Goal: Check status: Check status

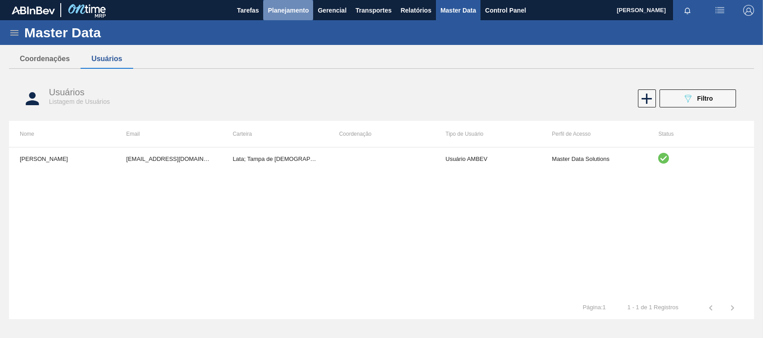
click at [303, 17] on button "Planejamento" at bounding box center [288, 10] width 50 height 20
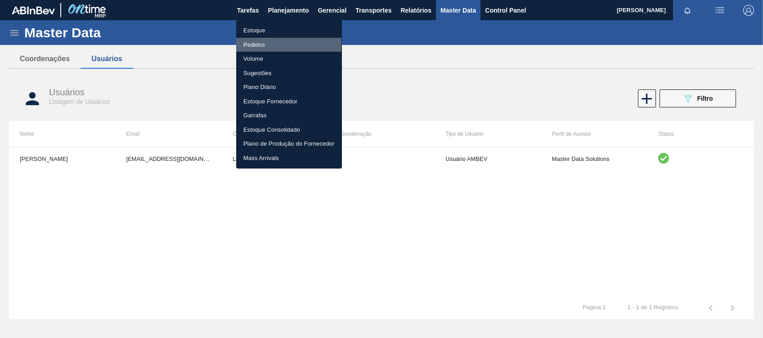
click at [262, 43] on li "Pedidos" at bounding box center [289, 45] width 106 height 14
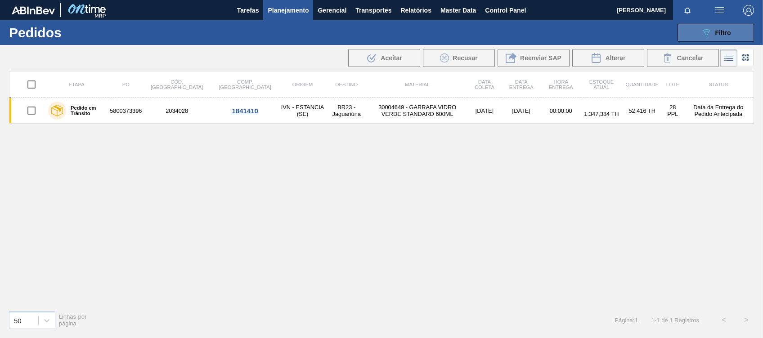
click at [727, 33] on span "Filtro" at bounding box center [723, 32] width 16 height 7
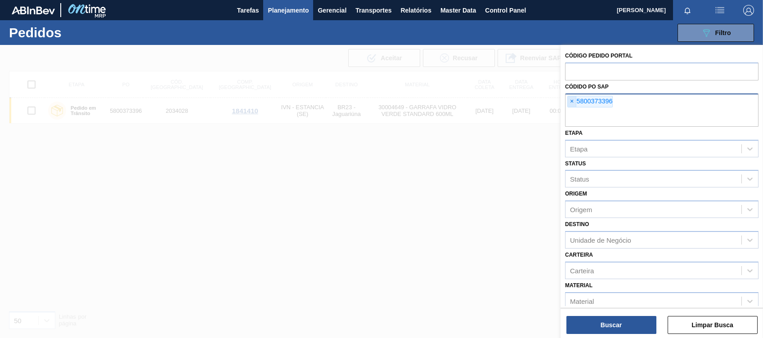
click at [571, 99] on span "×" at bounding box center [572, 101] width 9 height 11
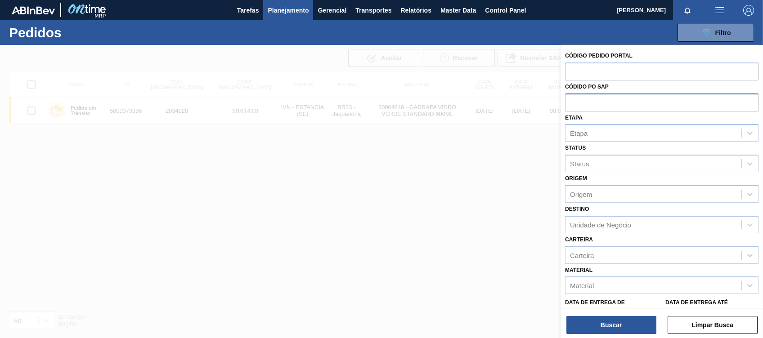
paste input "text"
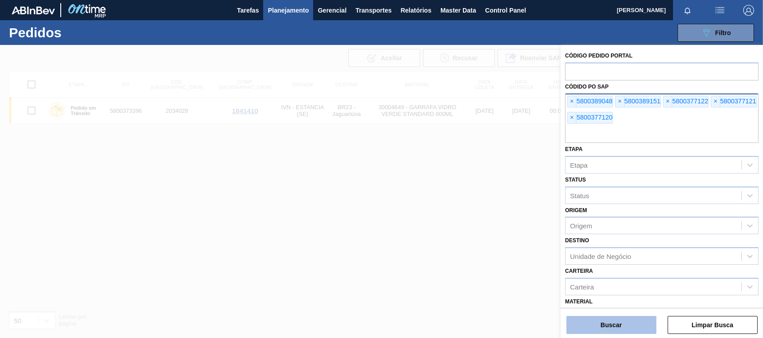
click at [581, 321] on button "Buscar" at bounding box center [611, 325] width 90 height 18
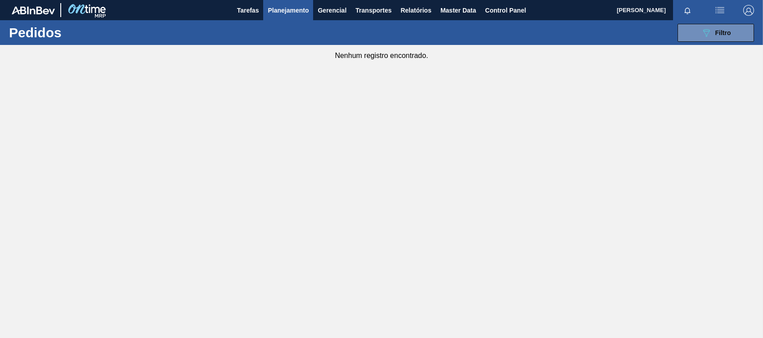
click at [554, 153] on main "Tarefas Planejamento Gerencial Transportes Relatórios Master Data Control Panel…" at bounding box center [381, 169] width 763 height 338
click at [698, 31] on button "089F7B8B-B2A5-4AFE-B5C0-19BA573D28AC Filtro" at bounding box center [716, 33] width 76 height 18
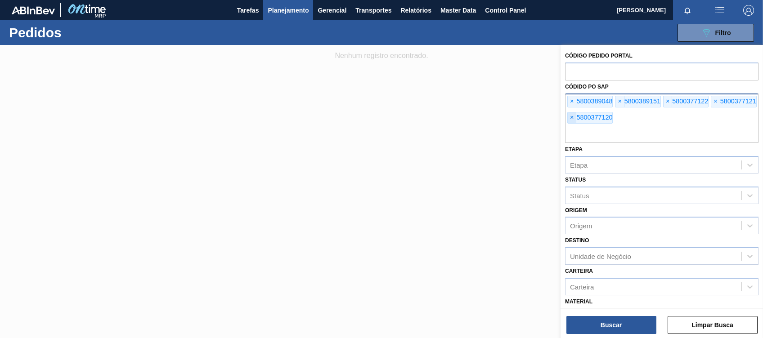
click at [573, 112] on span "×" at bounding box center [572, 117] width 9 height 11
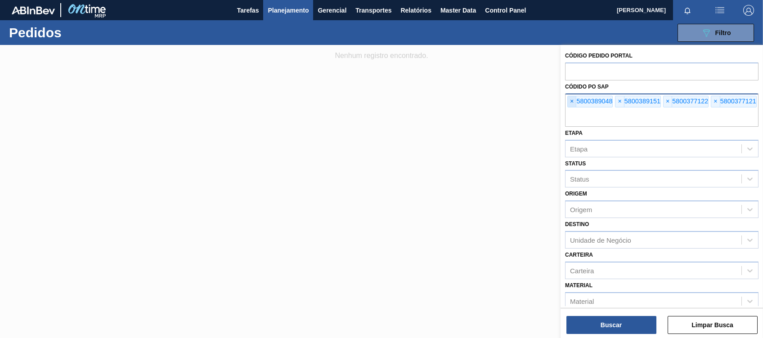
click at [570, 102] on span "×" at bounding box center [572, 101] width 9 height 11
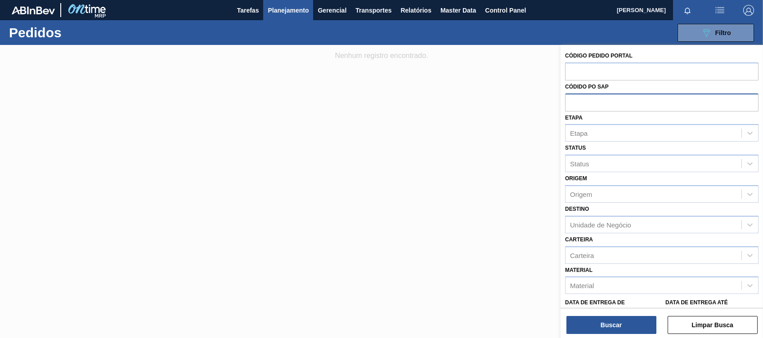
paste input "5800389048"
type input "5800389048"
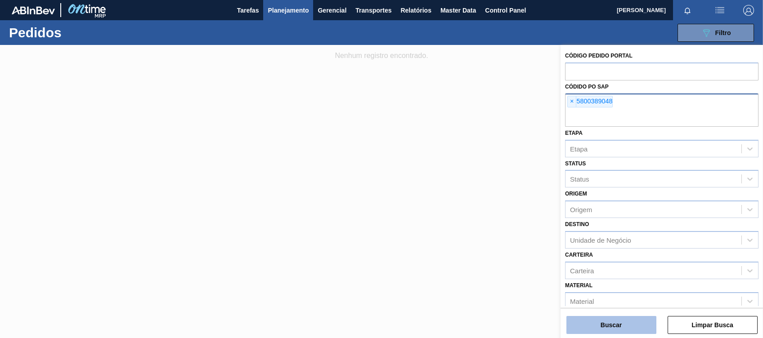
scroll to position [89, 0]
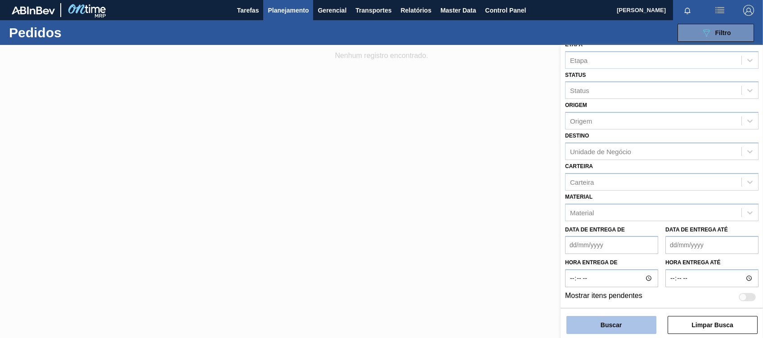
drag, startPoint x: 576, startPoint y: 335, endPoint x: 579, endPoint y: 328, distance: 6.9
click at [579, 328] on div "Código Pedido Portal Códido PO SAP × 5800389048 Etapa Etapa Status Status Orige…" at bounding box center [662, 192] width 202 height 295
click at [579, 328] on button "Buscar" at bounding box center [611, 325] width 90 height 18
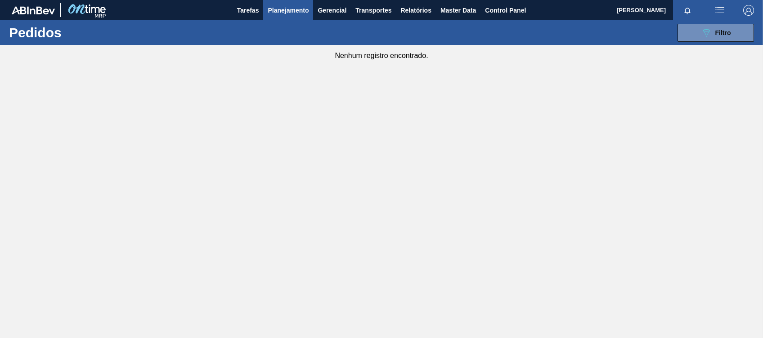
click at [701, 125] on main "Tarefas Planejamento Gerencial Transportes Relatórios Master Data Control Panel…" at bounding box center [381, 169] width 763 height 338
click at [452, 257] on main "Tarefas Planejamento Gerencial Transportes Relatórios Master Data Control Panel…" at bounding box center [381, 169] width 763 height 338
click at [704, 33] on icon "089F7B8B-B2A5-4AFE-B5C0-19BA573D28AC" at bounding box center [706, 32] width 11 height 11
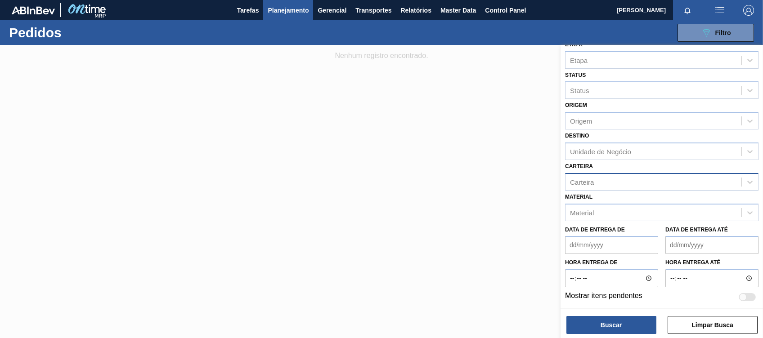
scroll to position [0, 0]
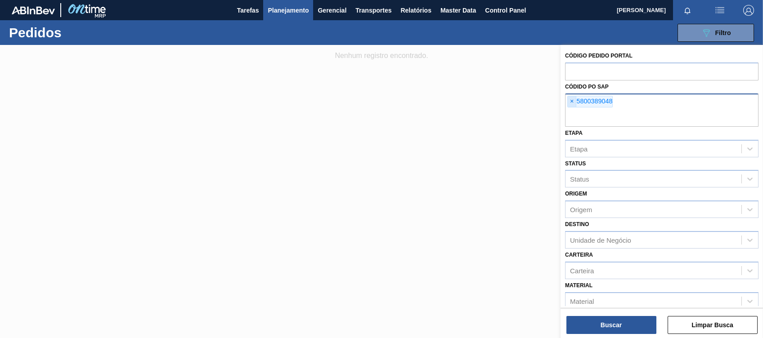
click at [571, 97] on span "×" at bounding box center [572, 101] width 9 height 11
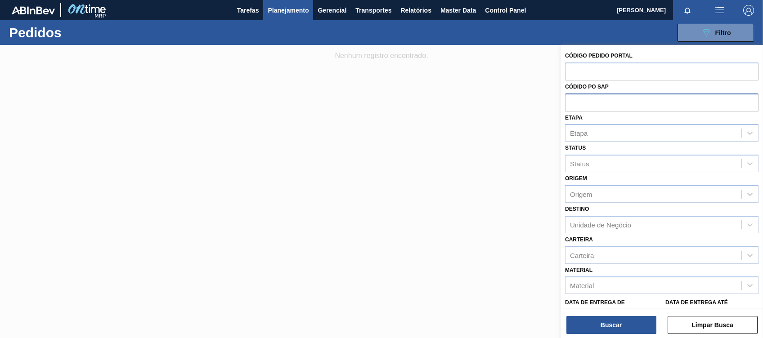
paste input "5800389151"
type input "5800389151"
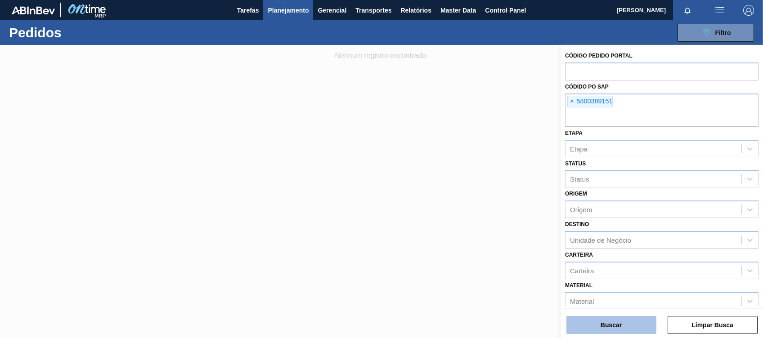
click at [615, 323] on button "Buscar" at bounding box center [611, 325] width 90 height 18
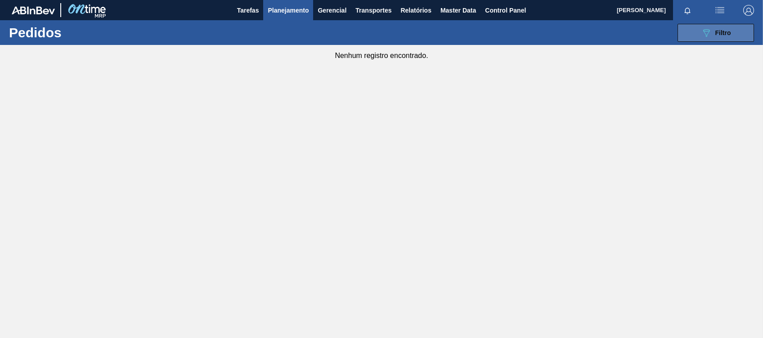
click at [701, 37] on icon "089F7B8B-B2A5-4AFE-B5C0-19BA573D28AC" at bounding box center [706, 32] width 11 height 11
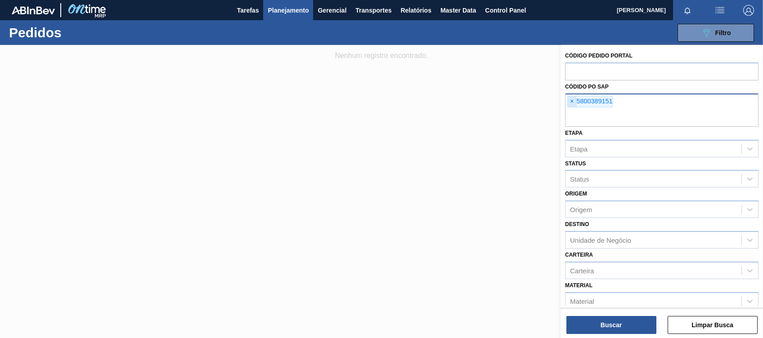
click at [573, 104] on span "×" at bounding box center [572, 101] width 9 height 11
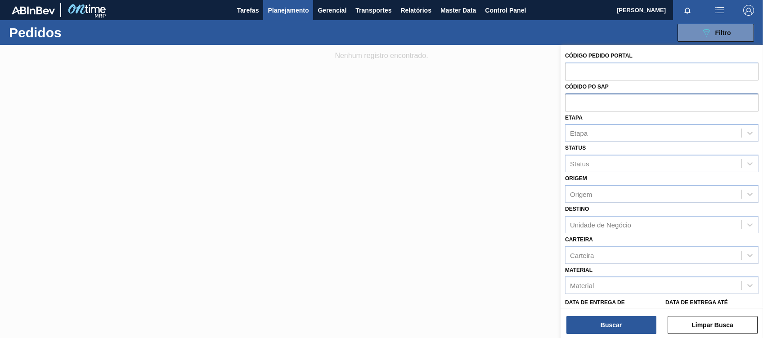
paste input "5800377122"
type input "5800377122"
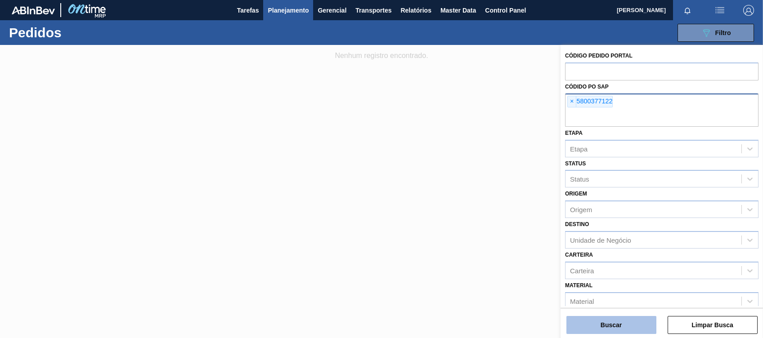
click at [606, 317] on button "Buscar" at bounding box center [611, 325] width 90 height 18
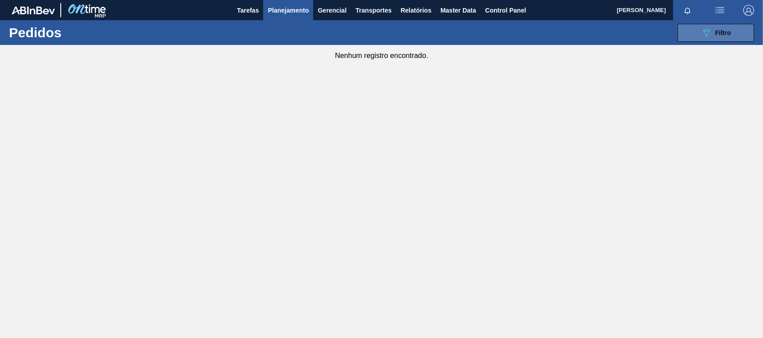
click at [708, 38] on button "089F7B8B-B2A5-4AFE-B5C0-19BA573D28AC Filtro" at bounding box center [716, 33] width 76 height 18
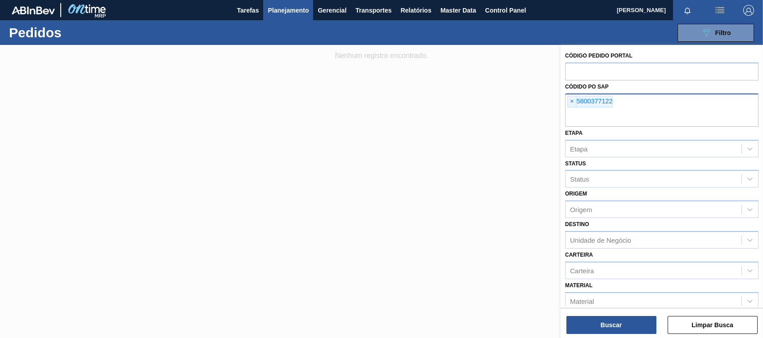
drag, startPoint x: 575, startPoint y: 102, endPoint x: 751, endPoint y: 11, distance: 198.0
click at [751, 11] on main "Tarefas Planejamento Gerencial Transportes Relatórios Master Data Control Panel…" at bounding box center [381, 169] width 763 height 338
drag, startPoint x: 751, startPoint y: 11, endPoint x: 576, endPoint y: 37, distance: 177.0
click at [576, 37] on div "089F7B8B-B2A5-4AFE-B5C0-19BA573D28AC Filtro Código Pedido Portal Códido PO SAP …" at bounding box center [450, 32] width 618 height 27
click at [747, 8] on img "button" at bounding box center [748, 10] width 11 height 11
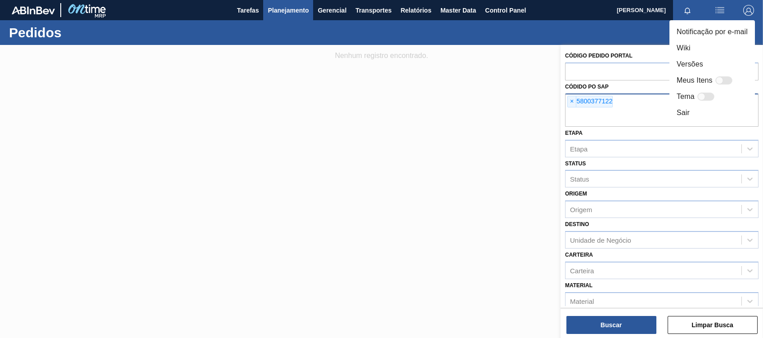
click at [571, 103] on div at bounding box center [381, 169] width 763 height 338
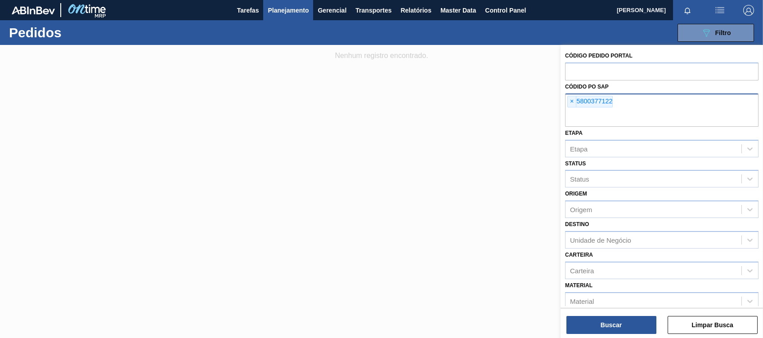
click at [571, 103] on span "×" at bounding box center [572, 101] width 9 height 11
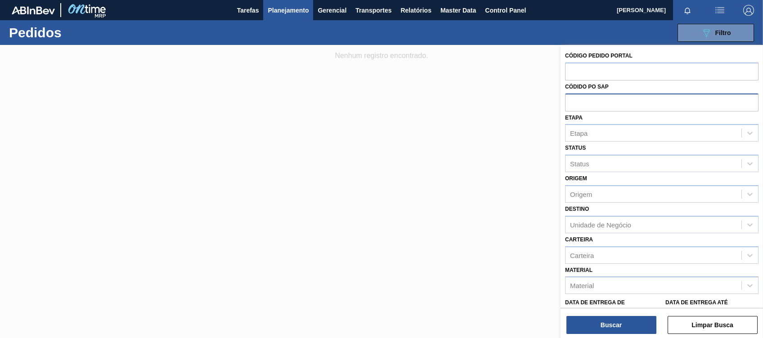
paste input "5800377121"
type input "5800377121"
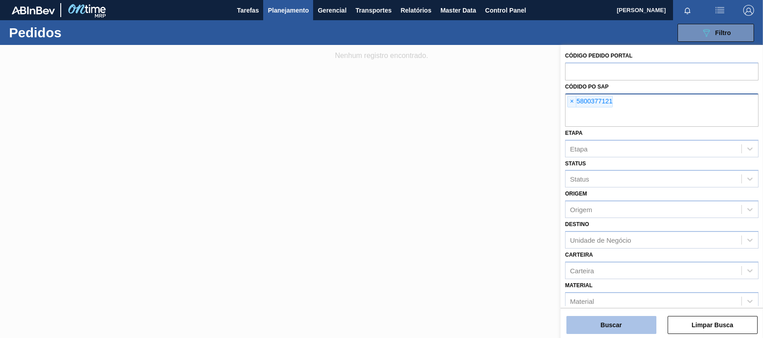
click at [601, 325] on button "Buscar" at bounding box center [611, 325] width 90 height 18
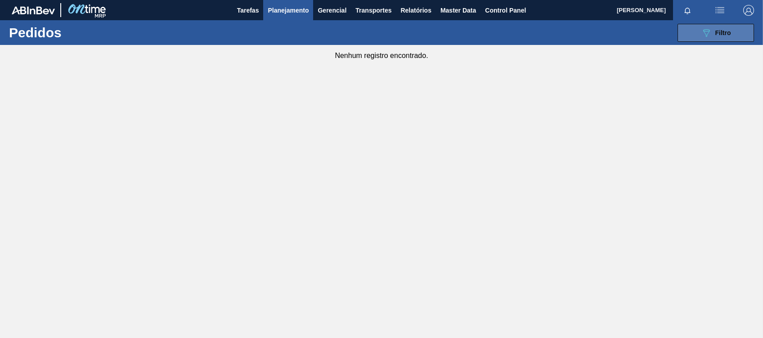
click at [712, 25] on button "089F7B8B-B2A5-4AFE-B5C0-19BA573D28AC Filtro" at bounding box center [716, 33] width 76 height 18
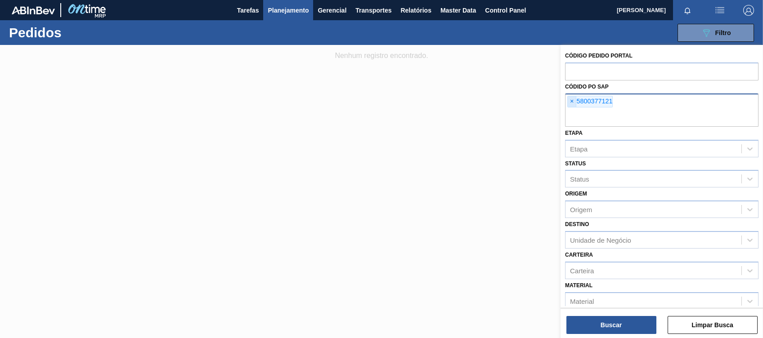
click at [572, 102] on span "×" at bounding box center [572, 101] width 9 height 11
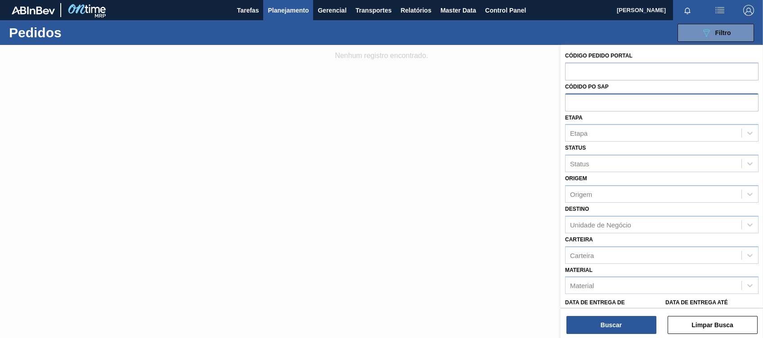
paste input "5800377120"
type input "5800377120"
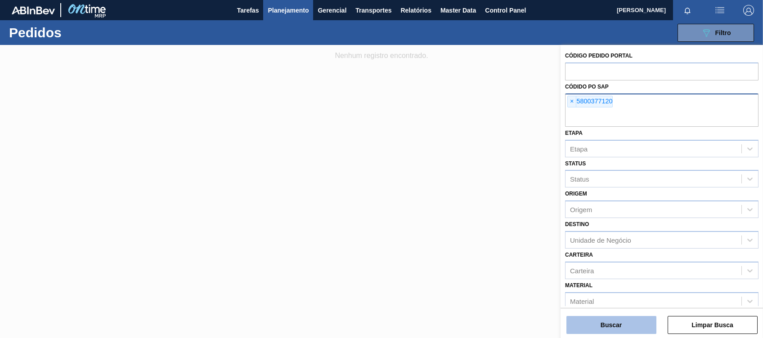
click at [576, 320] on button "Buscar" at bounding box center [611, 325] width 90 height 18
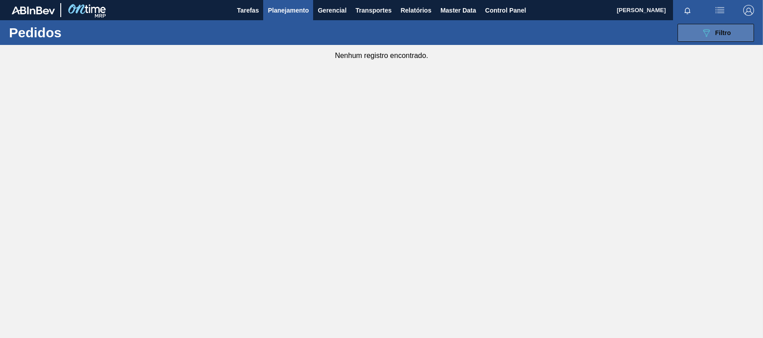
click at [715, 36] on div "089F7B8B-B2A5-4AFE-B5C0-19BA573D28AC Filtro" at bounding box center [716, 32] width 30 height 11
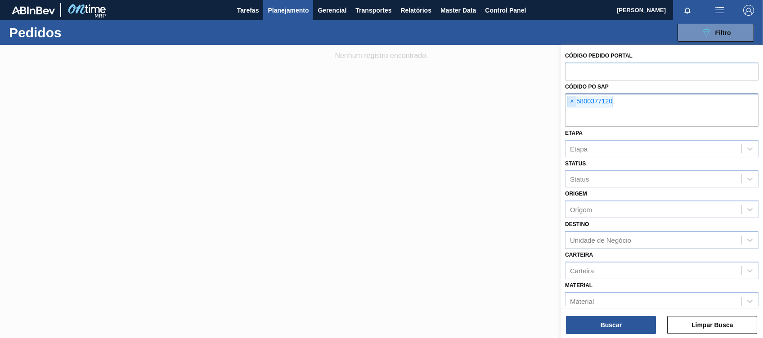
click at [573, 105] on span "×" at bounding box center [572, 101] width 9 height 11
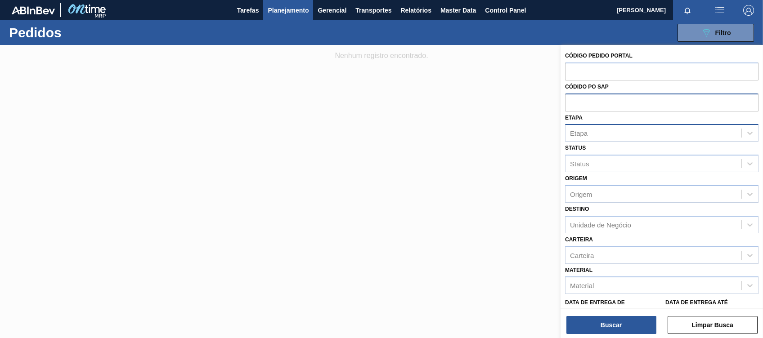
paste input "text"
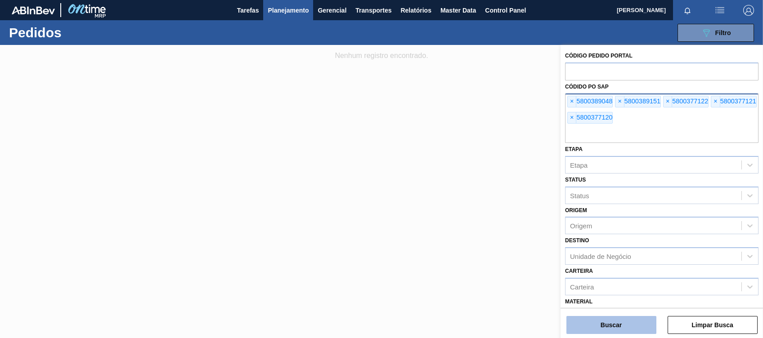
click at [609, 320] on button "Buscar" at bounding box center [611, 325] width 90 height 18
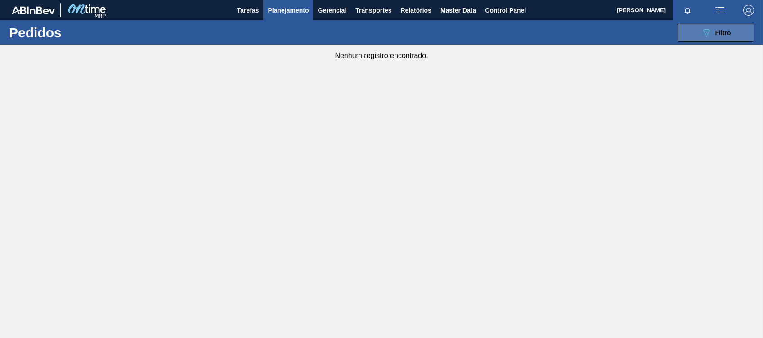
click at [731, 25] on button "089F7B8B-B2A5-4AFE-B5C0-19BA573D28AC Filtro" at bounding box center [716, 33] width 76 height 18
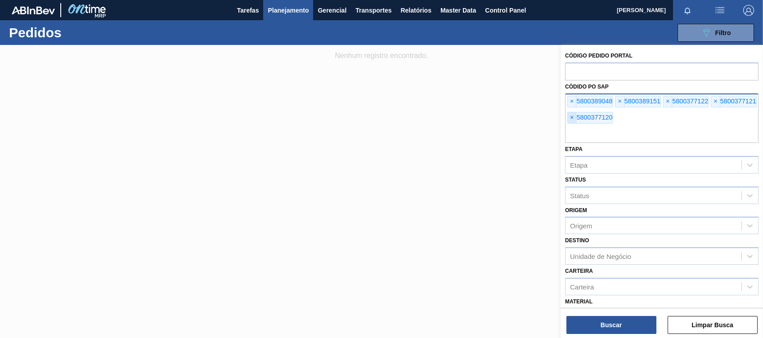
click at [569, 116] on span "×" at bounding box center [572, 117] width 9 height 11
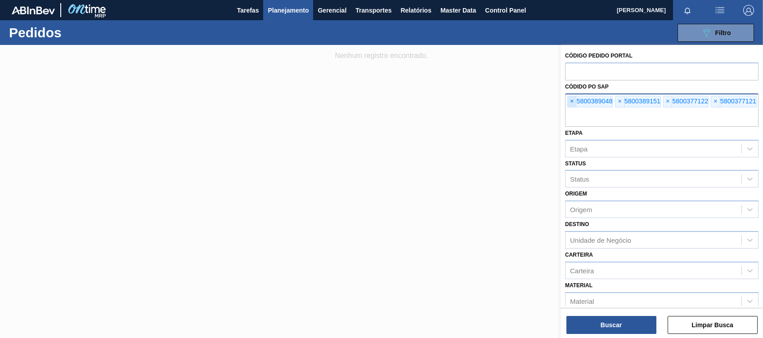
drag, startPoint x: 569, startPoint y: 116, endPoint x: 569, endPoint y: 105, distance: 10.8
click at [569, 105] on div "× 5800389048 × 5800389151 × 5800377122 × 5800377121" at bounding box center [661, 110] width 193 height 33
click at [569, 105] on span "×" at bounding box center [572, 101] width 9 height 11
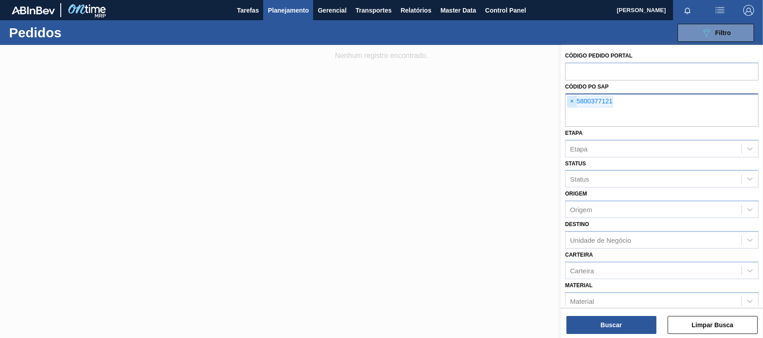
click at [569, 105] on span "×" at bounding box center [572, 101] width 9 height 11
